Goal: Navigation & Orientation: Find specific page/section

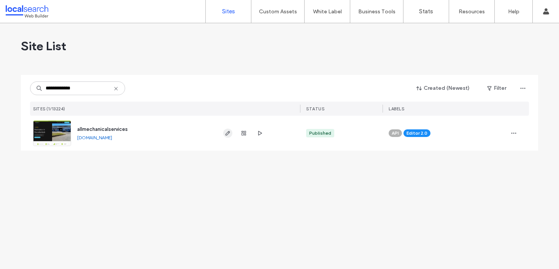
type input "**********"
click at [229, 134] on icon "button" at bounding box center [228, 133] width 6 height 6
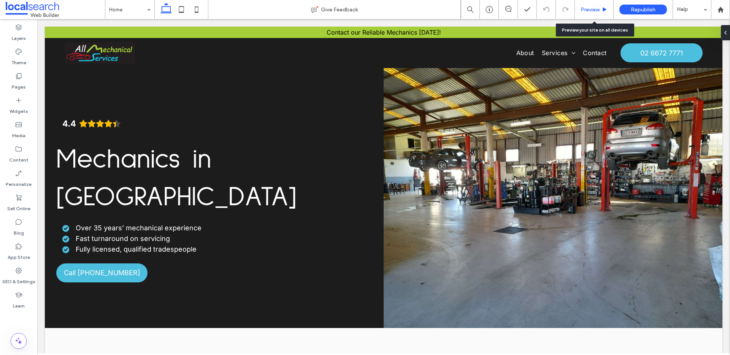
click at [594, 10] on span "Preview" at bounding box center [590, 9] width 19 height 6
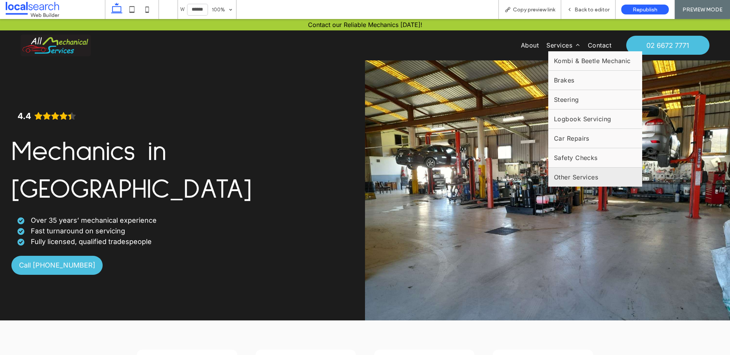
click at [586, 177] on span "Other Services" at bounding box center [576, 177] width 44 height 8
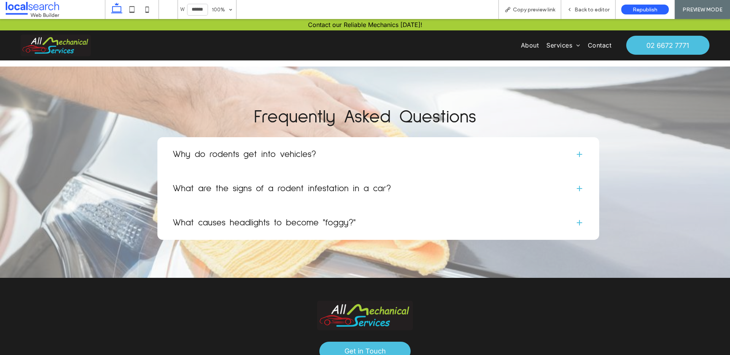
scroll to position [1032, 0]
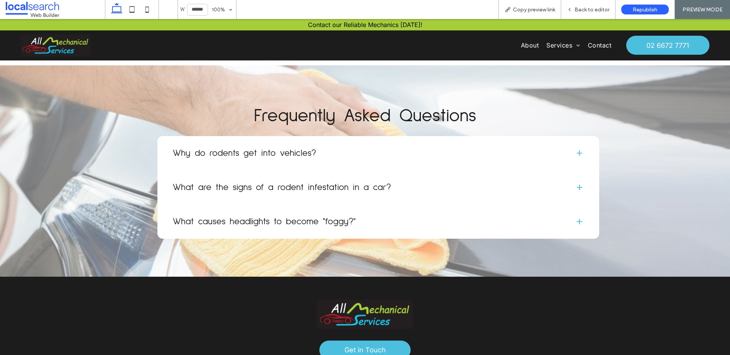
click at [63, 42] on img at bounding box center [56, 46] width 70 height 22
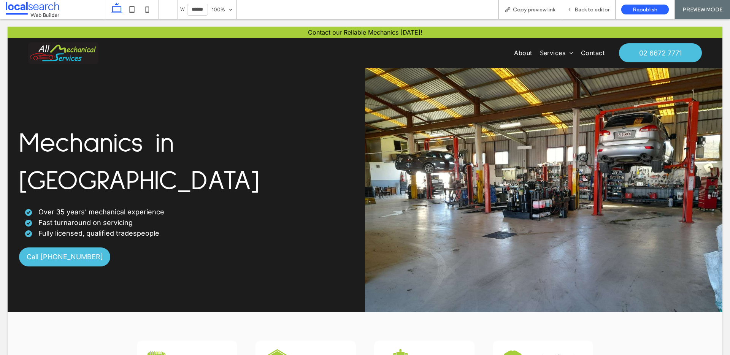
scroll to position [0, 0]
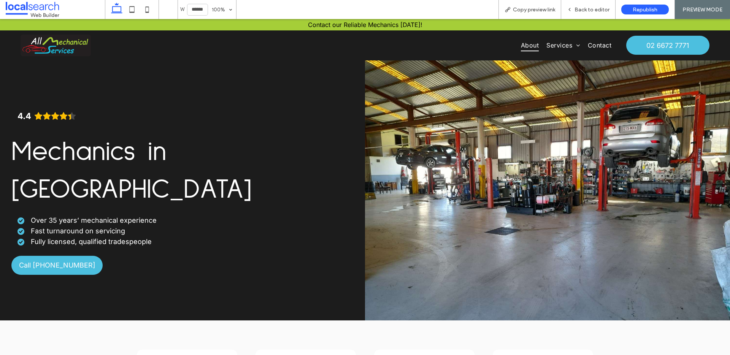
click at [524, 44] on span "About" at bounding box center [530, 45] width 18 height 11
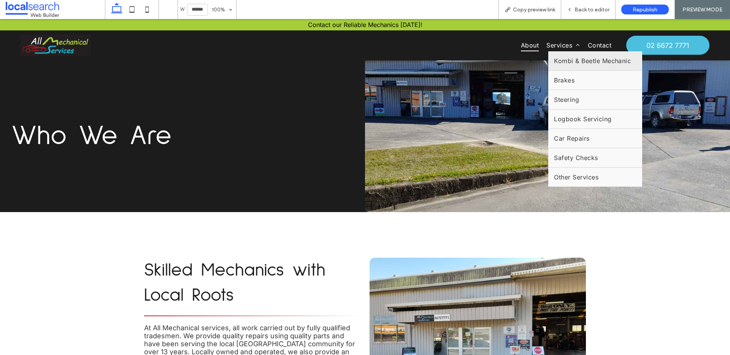
click at [558, 59] on span "Kombi & Beetle Mechanic" at bounding box center [592, 61] width 77 height 8
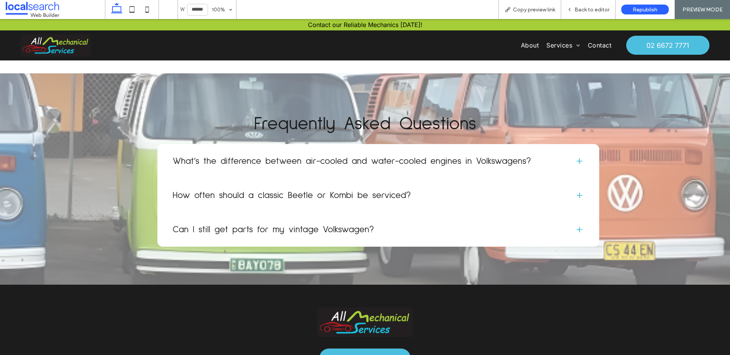
scroll to position [1136, 0]
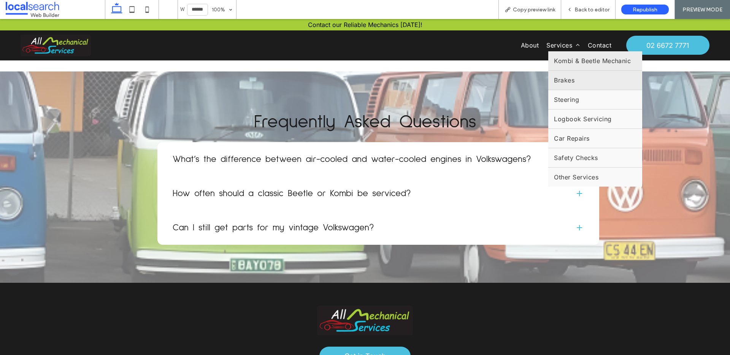
click at [574, 81] on link "Brakes" at bounding box center [595, 80] width 94 height 19
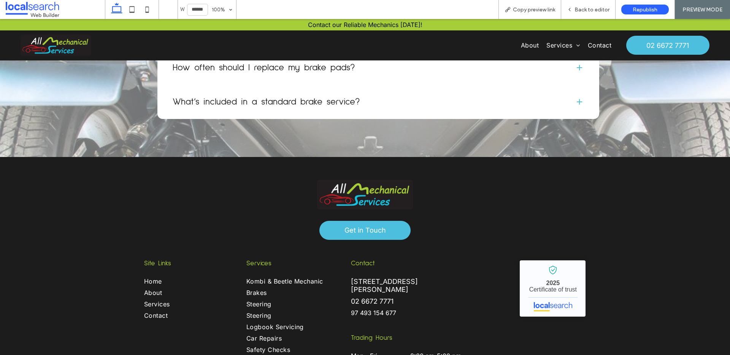
scroll to position [1308, 0]
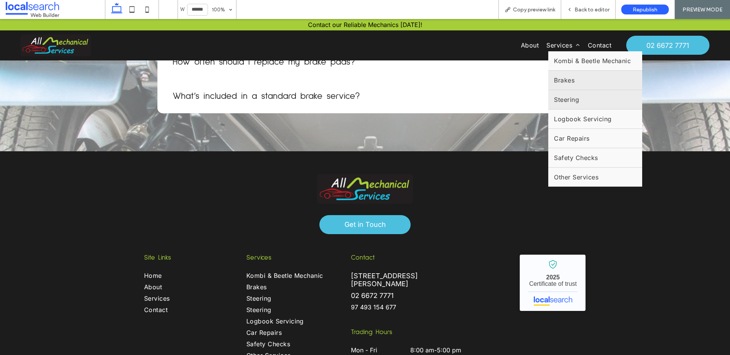
click at [575, 98] on link "Steering" at bounding box center [595, 99] width 94 height 19
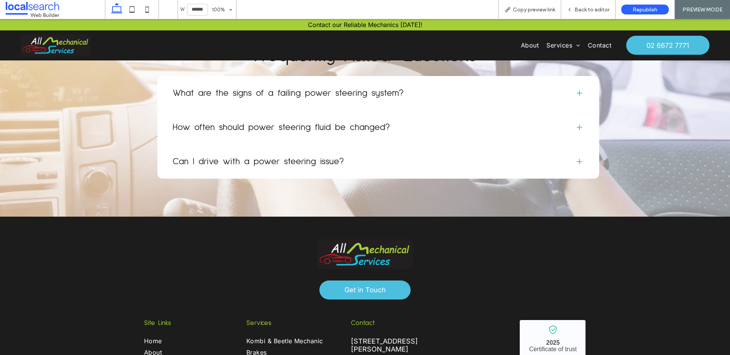
scroll to position [1325, 0]
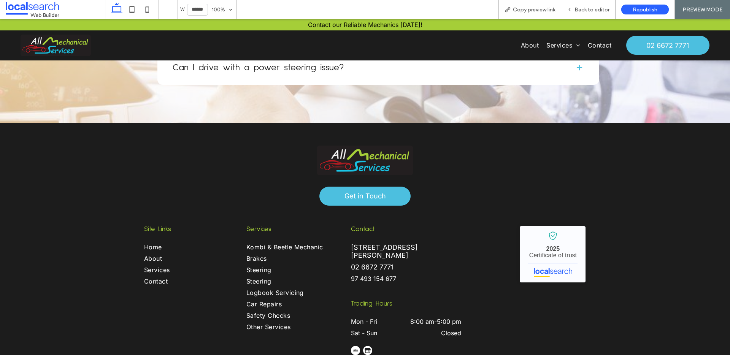
click at [45, 39] on img at bounding box center [56, 46] width 70 height 22
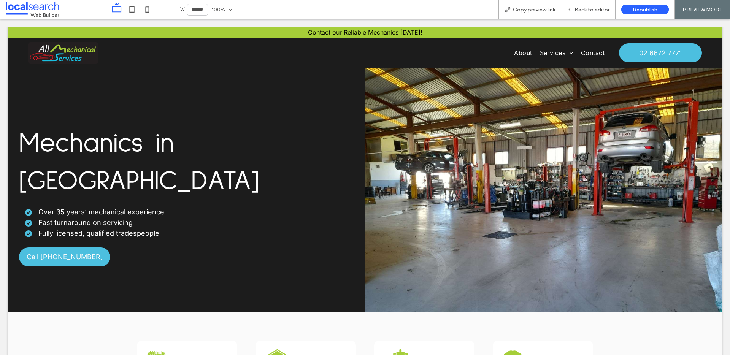
scroll to position [0, 0]
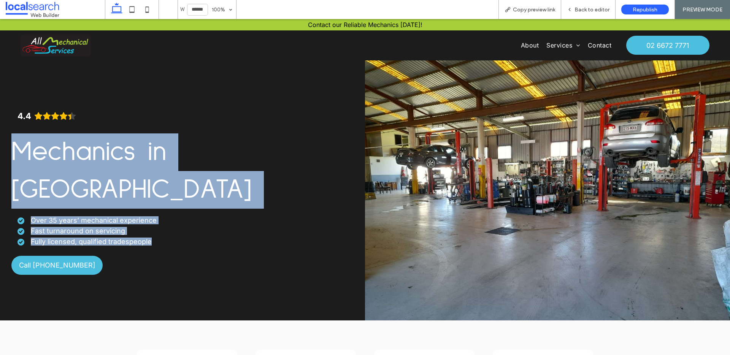
drag, startPoint x: 10, startPoint y: 146, endPoint x: 154, endPoint y: 202, distance: 155.1
click at [154, 202] on div "4.4 Mechanics in [GEOGRAPHIC_DATA] Over 35 years’ mechanical experience Fast tu…" at bounding box center [182, 190] width 365 height 260
click at [153, 211] on div "4.4 Mechanics in [GEOGRAPHIC_DATA] Over 35 years’ mechanical experience Fast tu…" at bounding box center [182, 190] width 342 height 169
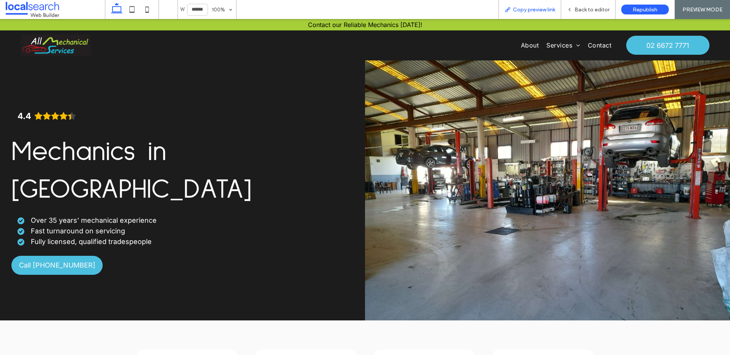
click at [533, 12] on span "Copy preview link" at bounding box center [534, 9] width 42 height 6
click at [521, 13] on div "Copy preview link" at bounding box center [530, 9] width 63 height 19
click at [522, 6] on span "Copy preview link" at bounding box center [534, 9] width 42 height 6
click at [526, 9] on span "Copy preview link" at bounding box center [534, 9] width 42 height 6
